Goal: Information Seeking & Learning: Learn about a topic

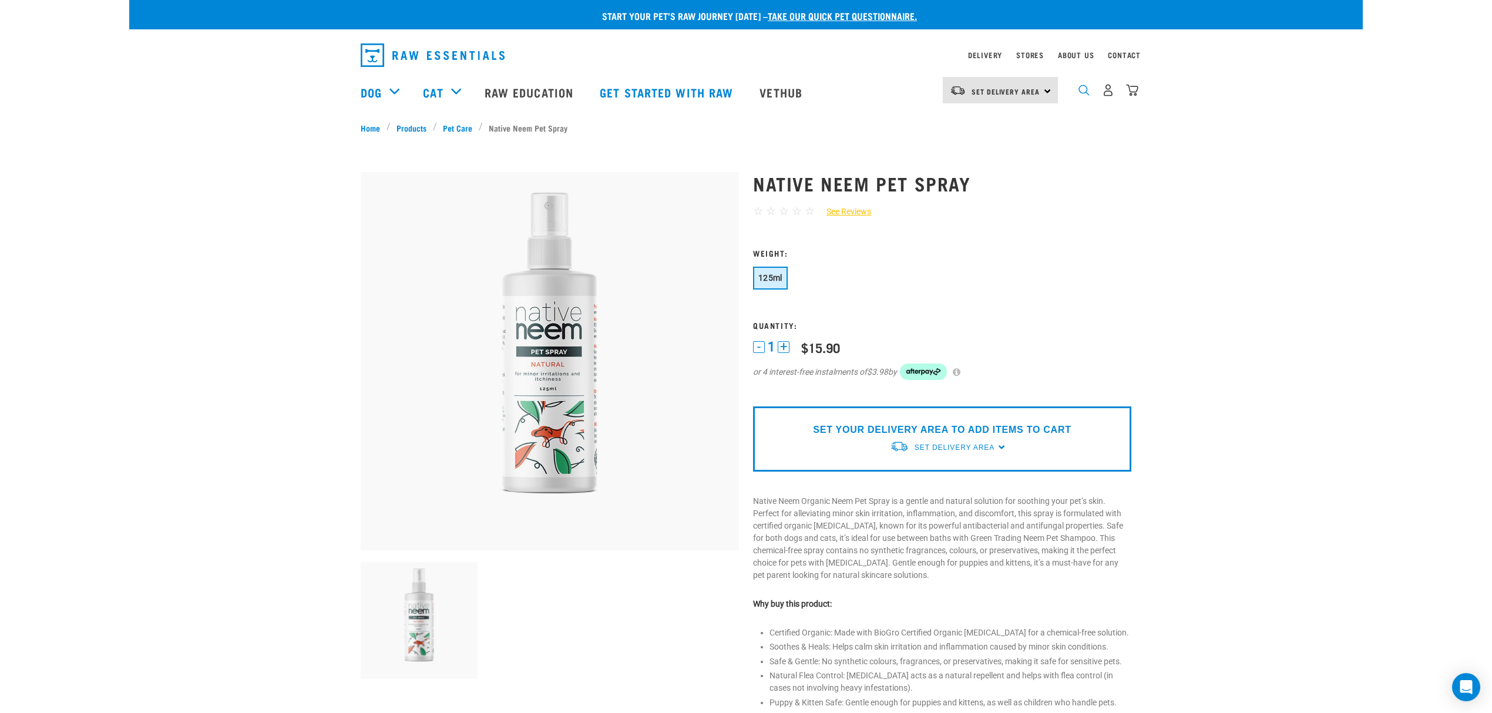
click at [1086, 90] on img "dropdown navigation" at bounding box center [1083, 90] width 11 height 11
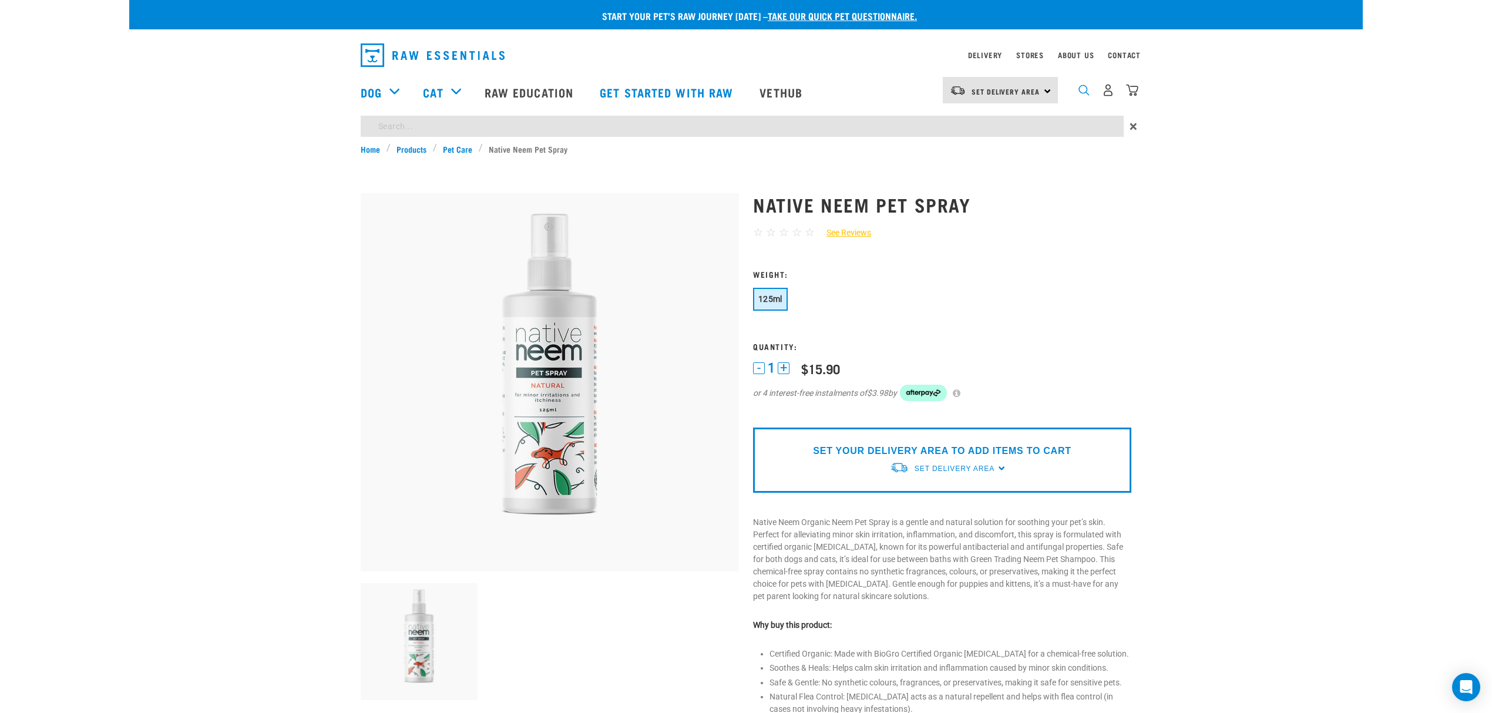
click at [1088, 90] on img "dropdown navigation" at bounding box center [1083, 90] width 11 height 11
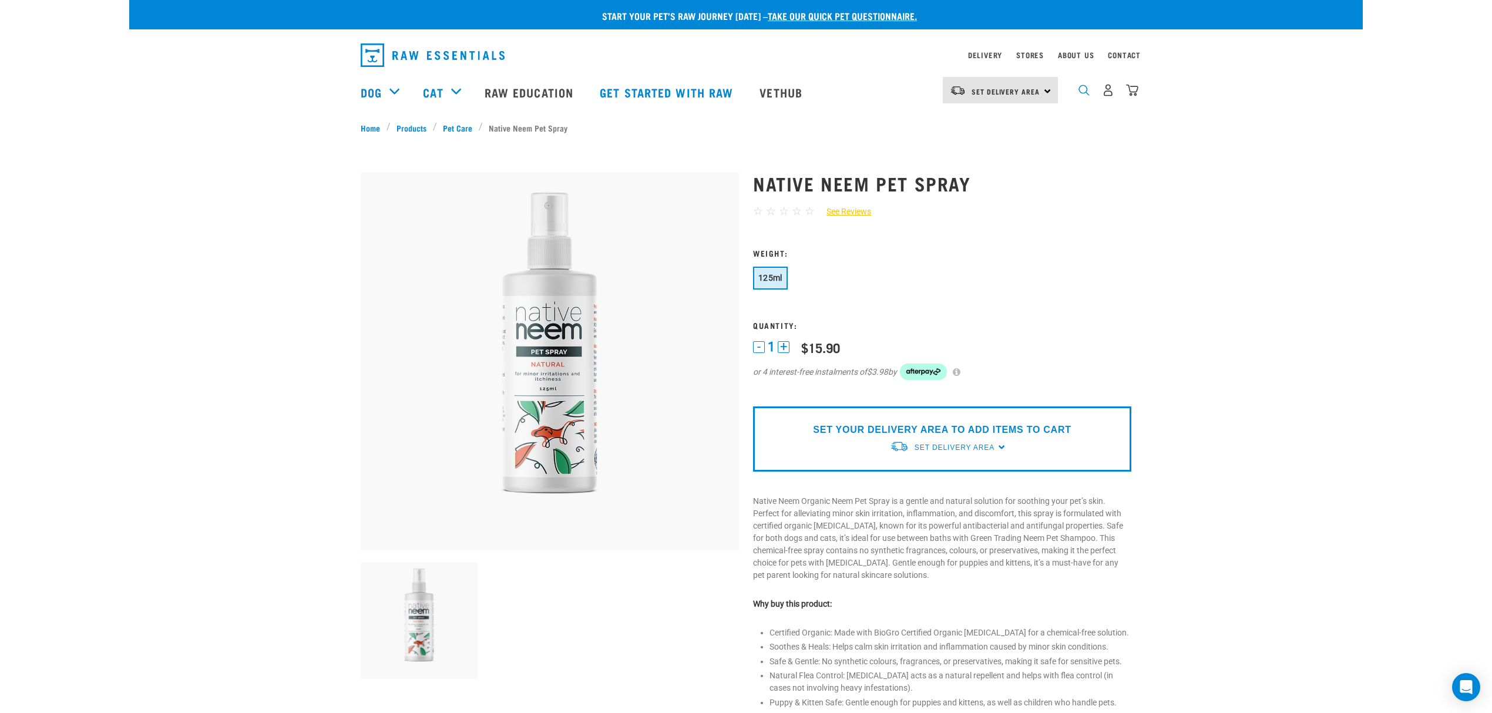
click at [1086, 92] on img "dropdown navigation" at bounding box center [1083, 90] width 11 height 11
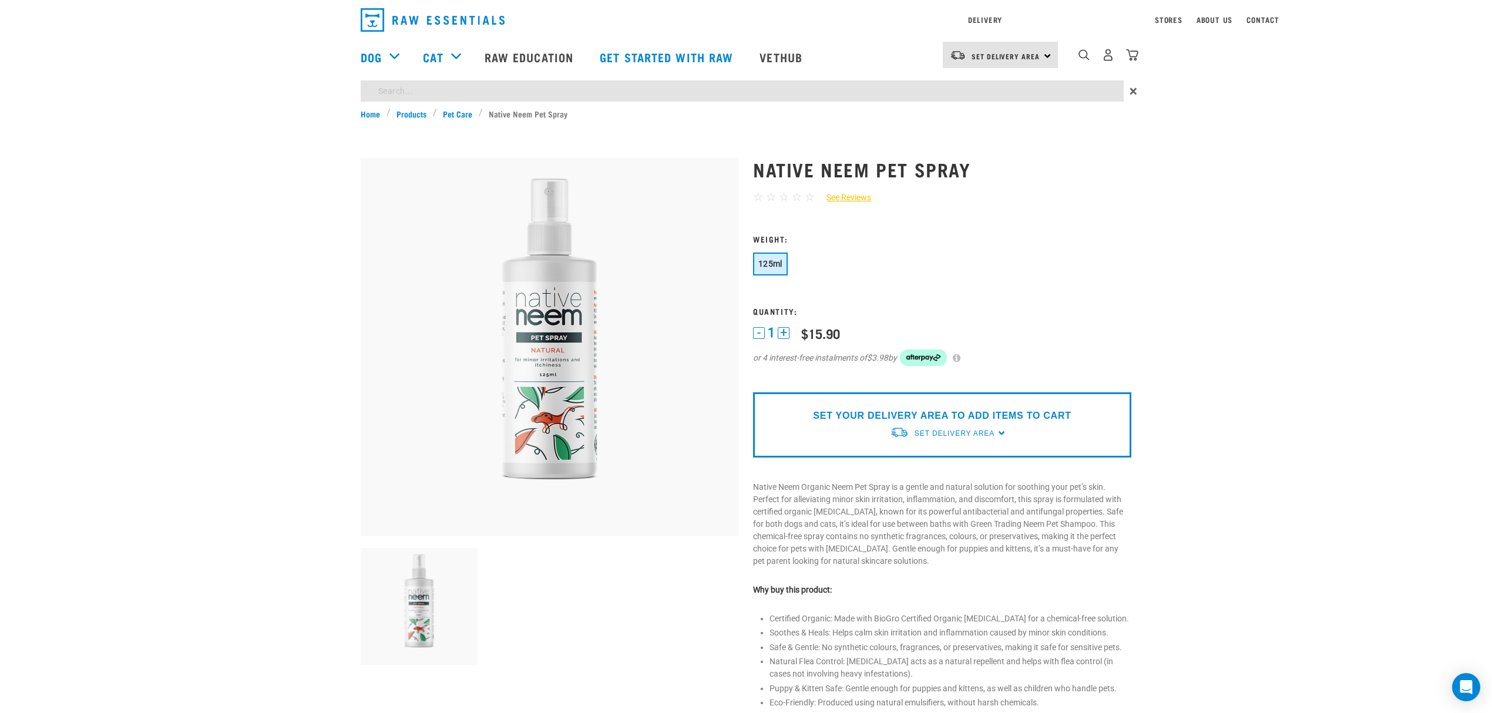
click at [407, 130] on div "Start your pet’s raw journey [DATE] – take our quick pet questionnaire. Deliver…" at bounding box center [745, 615] width 1233 height 1230
click at [433, 90] on input "titre" at bounding box center [742, 90] width 763 height 21
type input "titre"
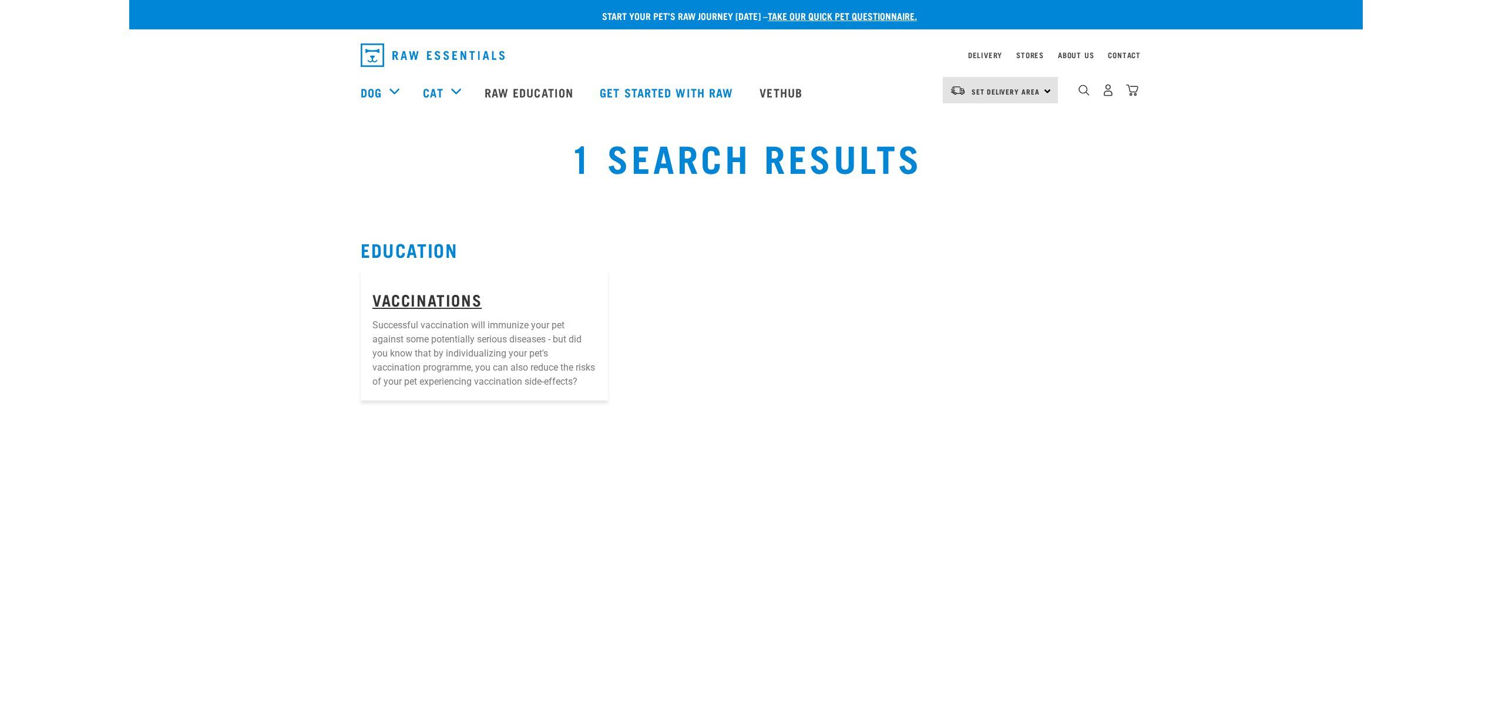
click at [445, 295] on link "Vaccinations" at bounding box center [426, 299] width 109 height 9
